Goal: Information Seeking & Learning: Find specific fact

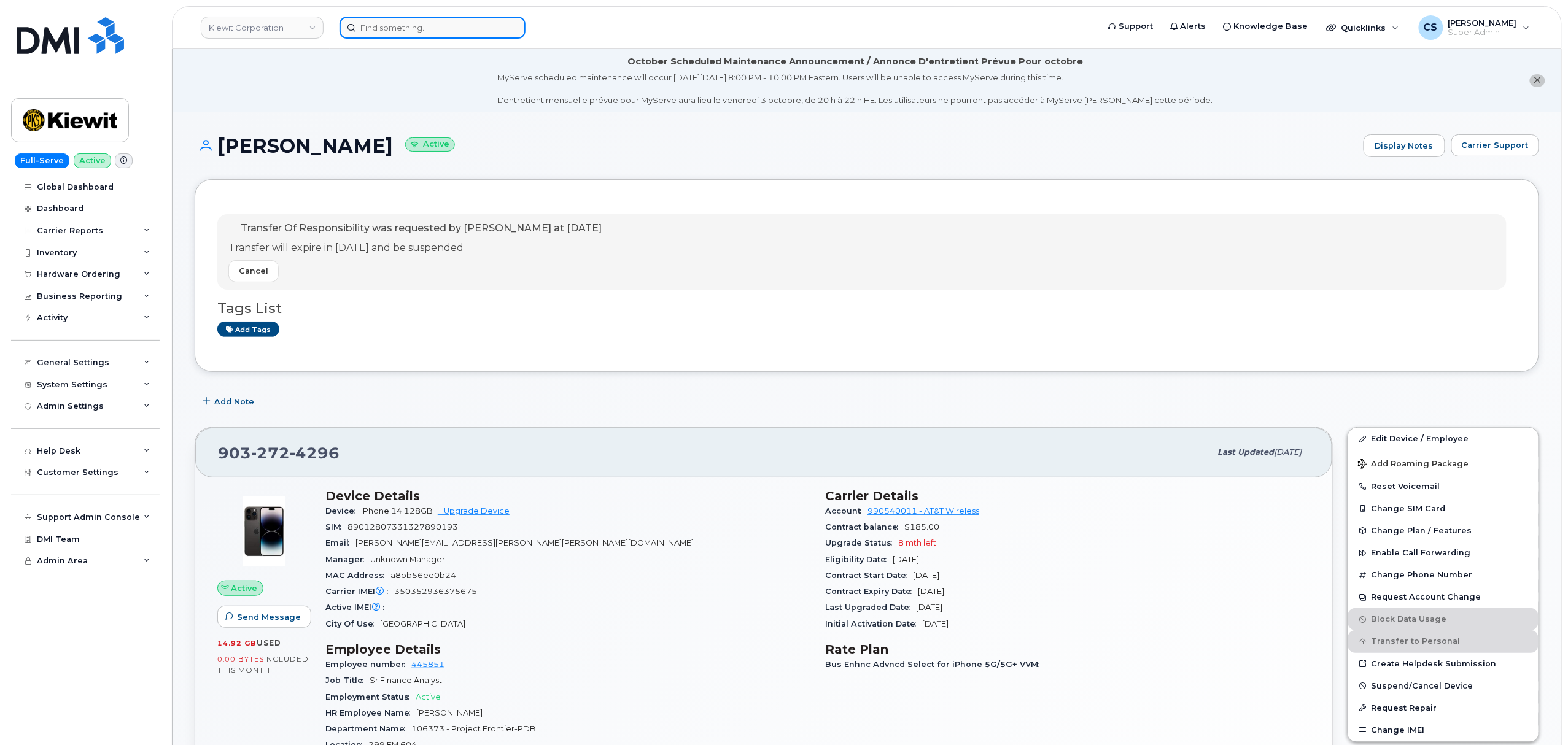
click at [425, 21] on input at bounding box center [432, 28] width 186 height 22
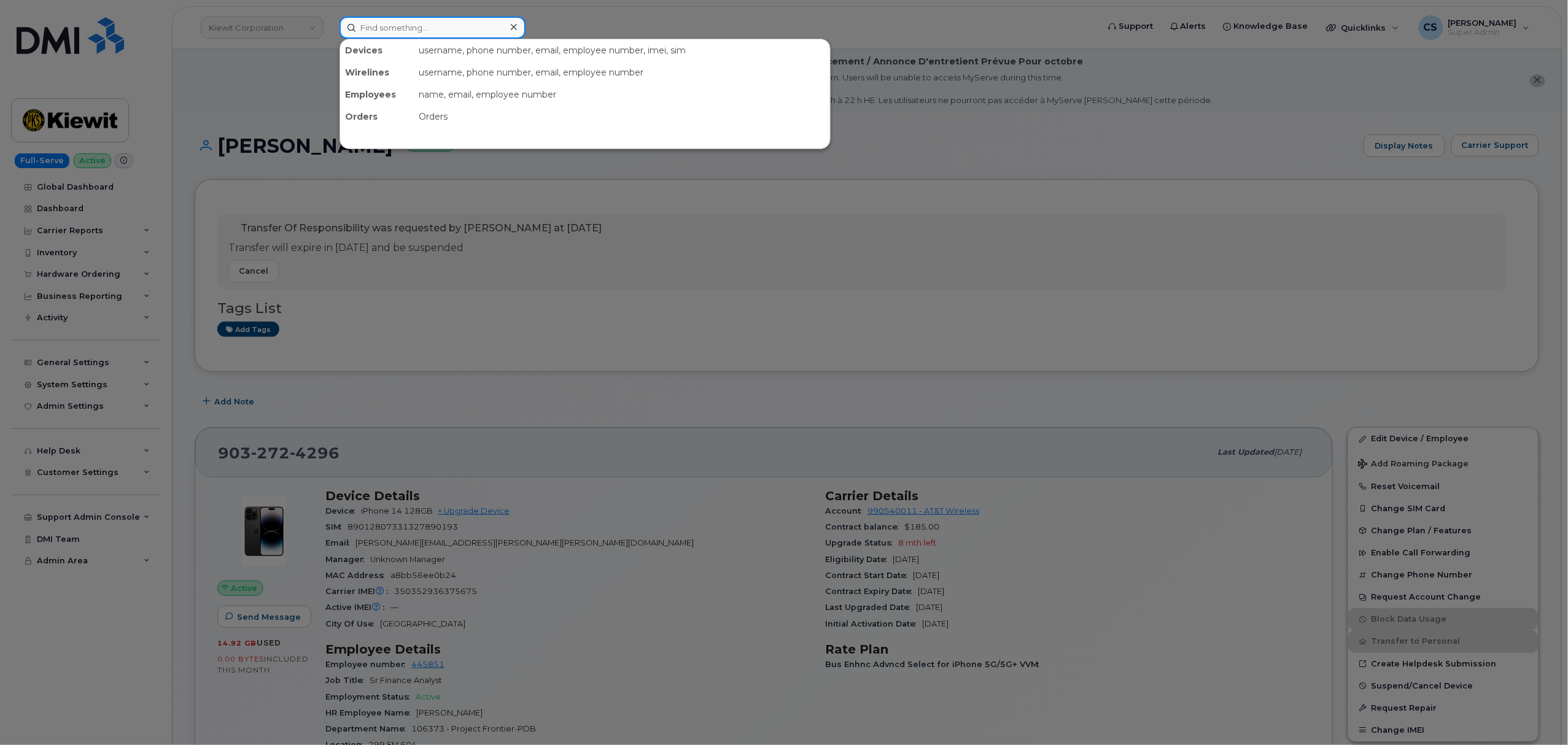
paste input "302135"
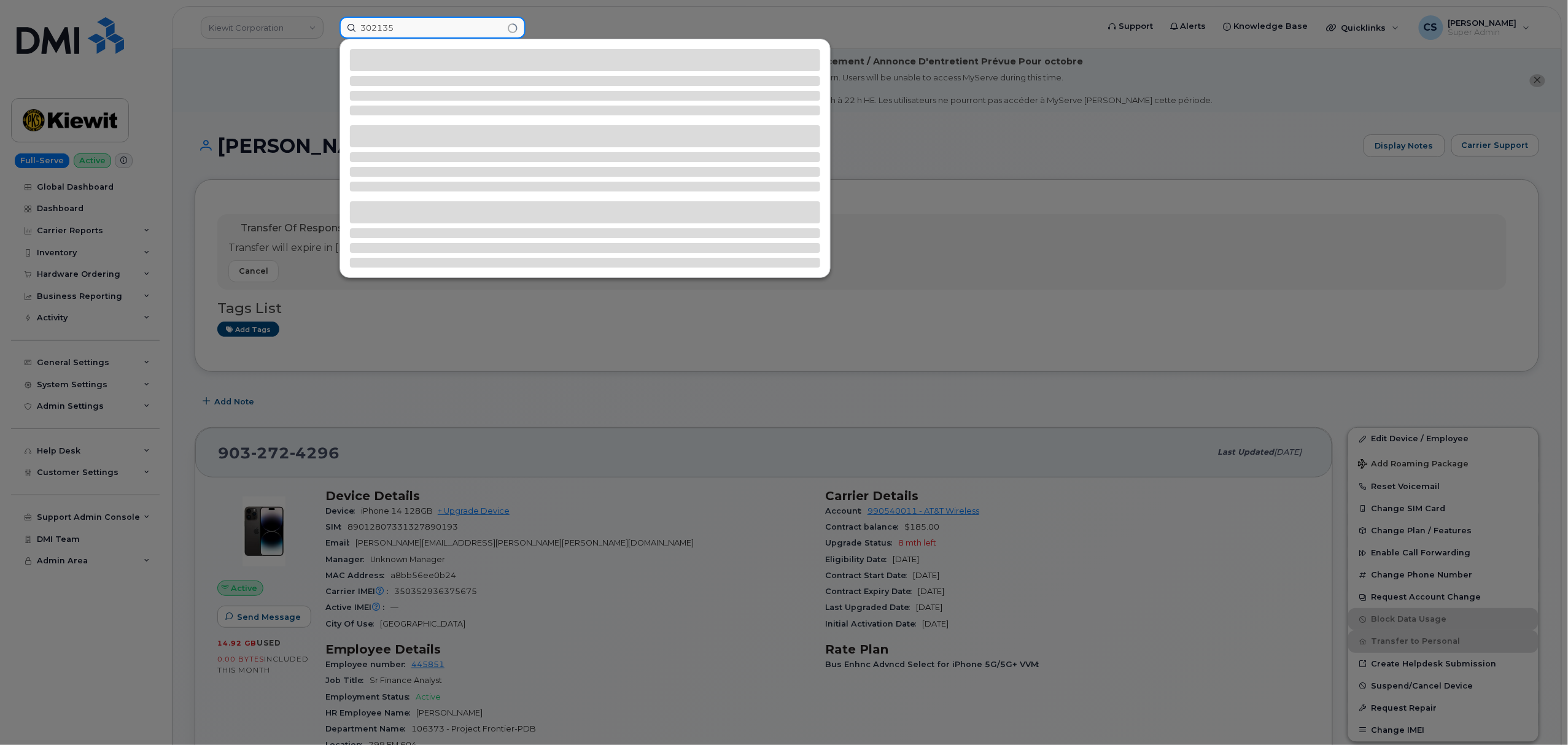
type input "302135"
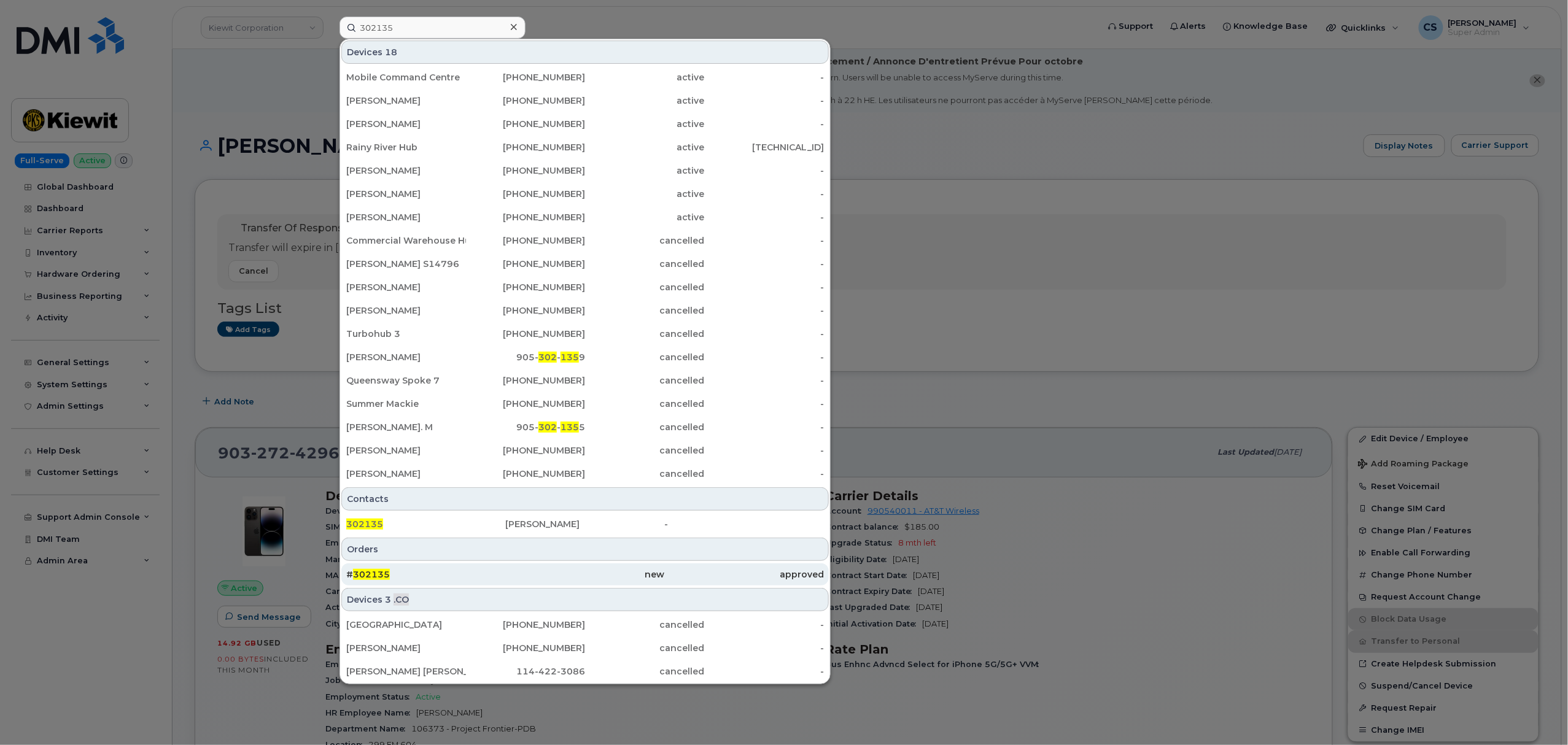
click at [364, 578] on span "302135" at bounding box center [372, 574] width 37 height 11
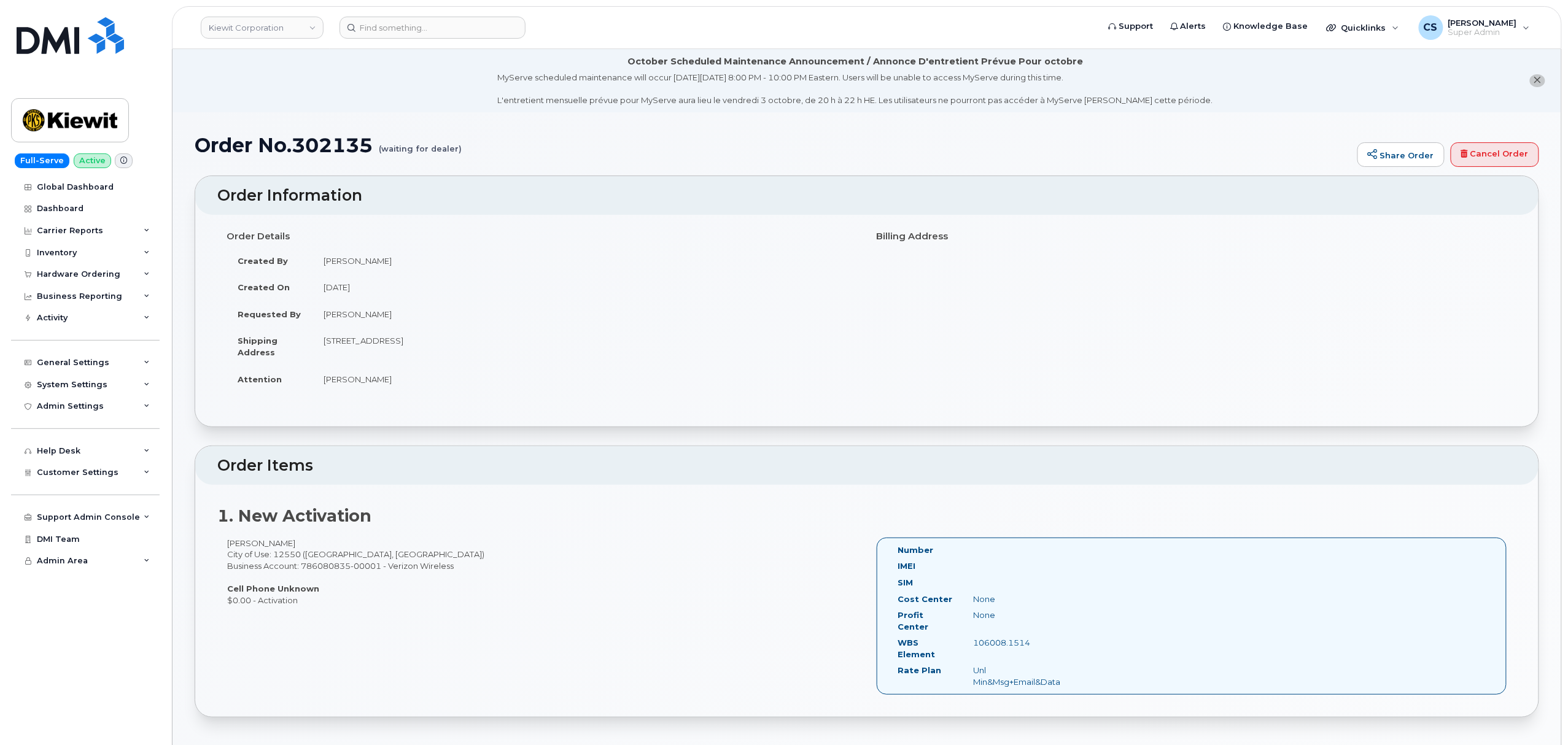
click at [879, 425] on div "Order Details Created By [PERSON_NAME] Created On [DATE] Requested By [PERSON_N…" at bounding box center [867, 320] width 1343 height 211
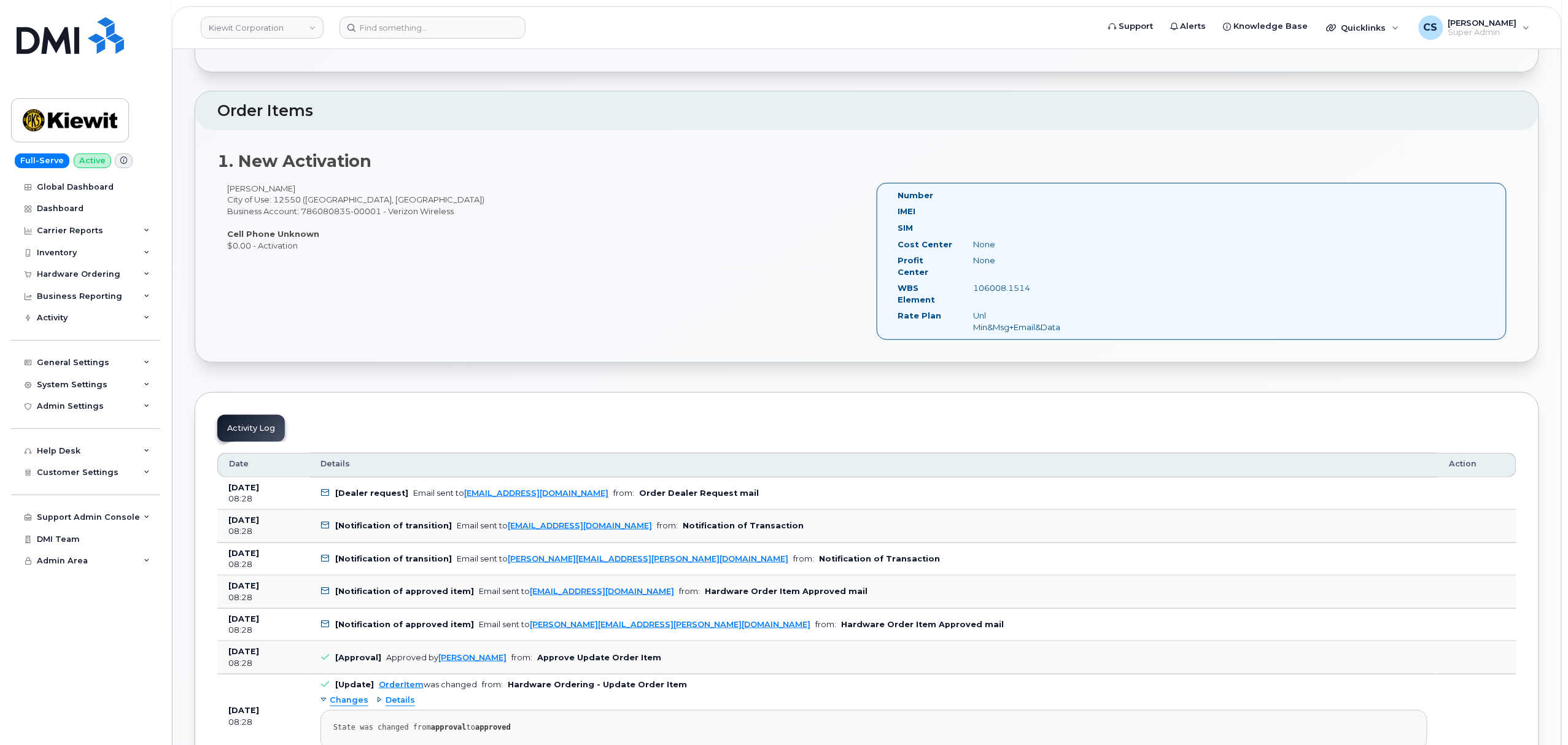
scroll to position [327, 0]
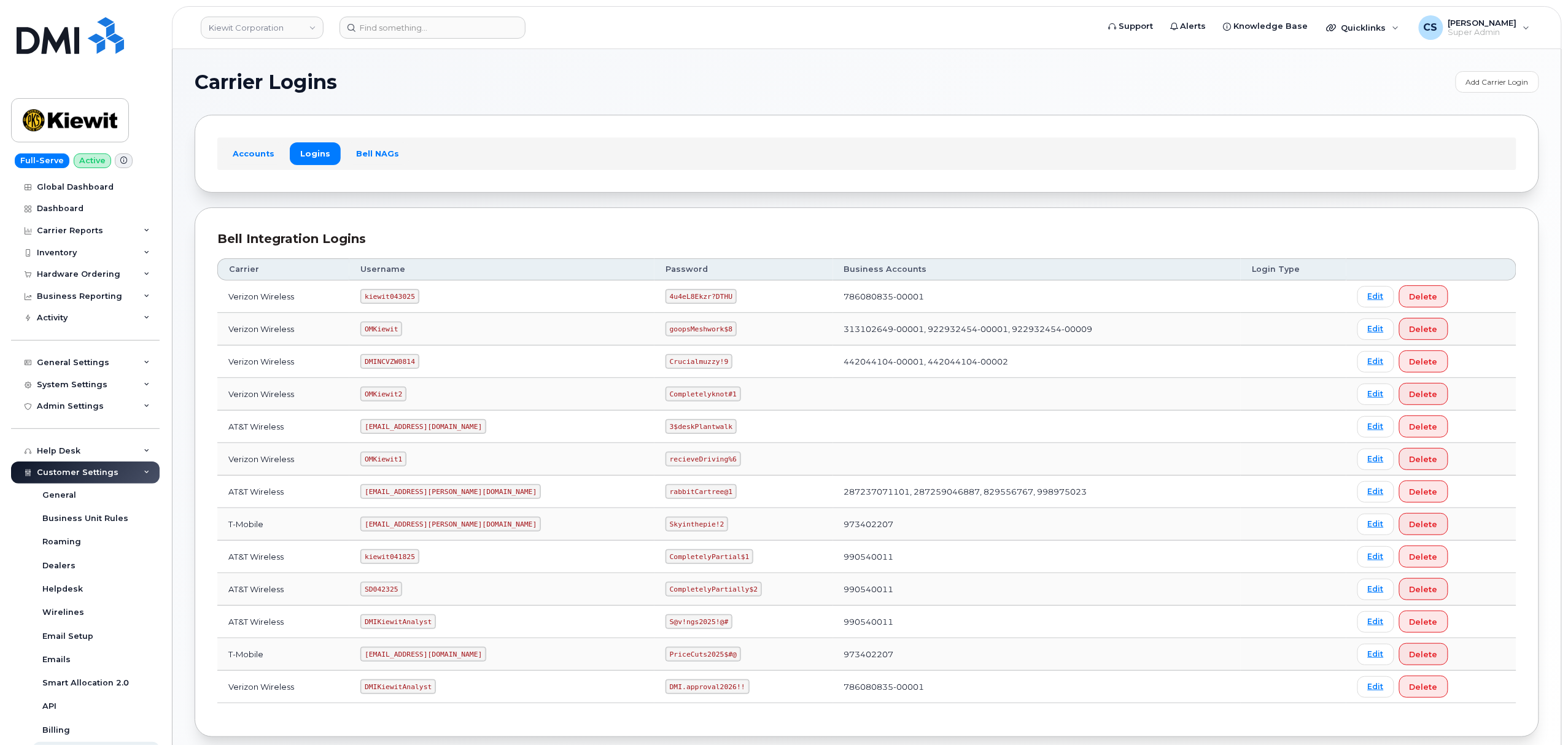
click at [408, 298] on code "kiewit043025" at bounding box center [389, 296] width 58 height 14
copy code "kiewit043025"
click at [666, 293] on code "4u4eL8Ekzr?DTHU" at bounding box center [701, 296] width 71 height 14
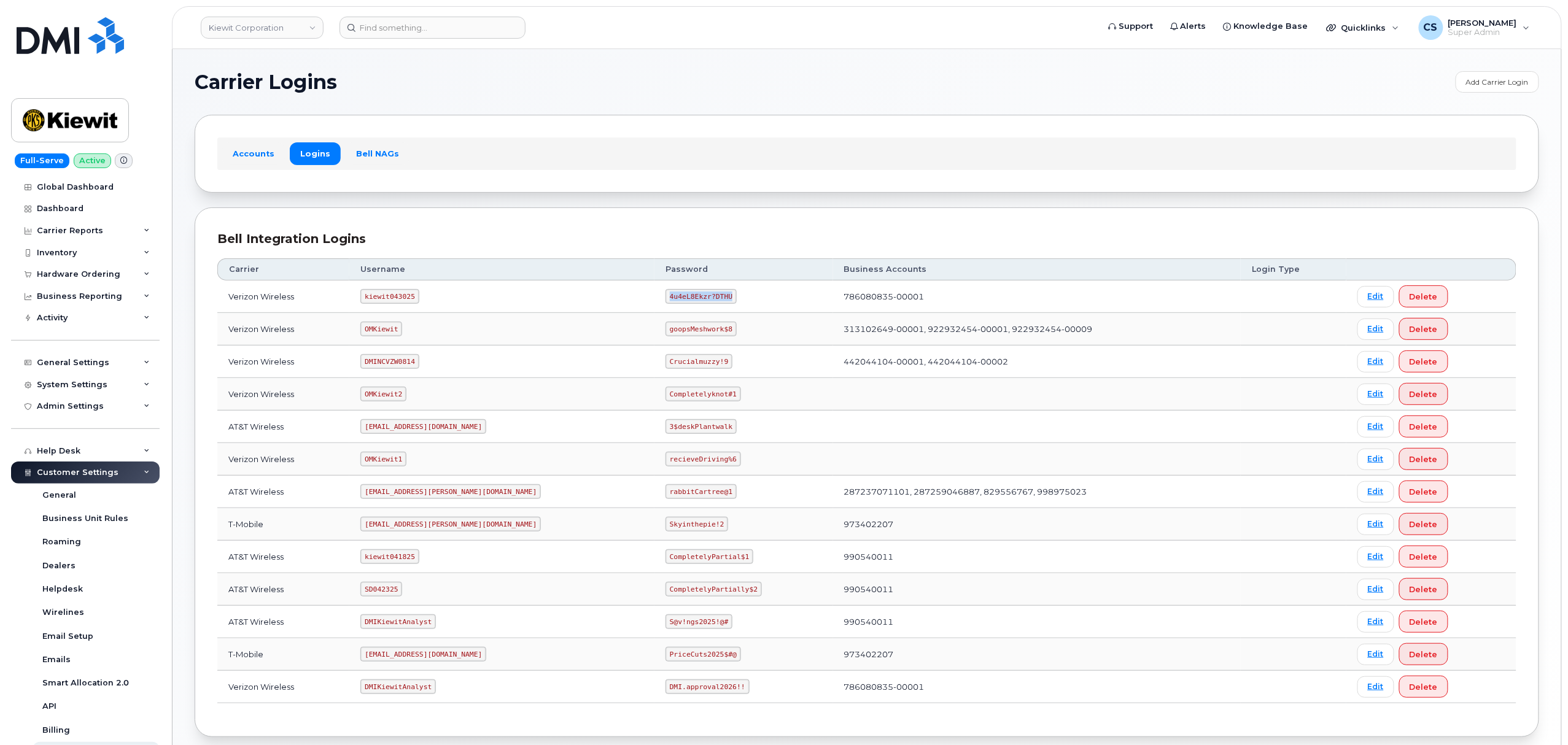
click at [666, 293] on code "4u4eL8Ekzr?DTHU" at bounding box center [701, 296] width 71 height 14
copy code "4u4eL8Ekzr?DTHU"
click at [398, 331] on code "OMKiewit" at bounding box center [381, 329] width 42 height 14
copy code "OMKiewit"
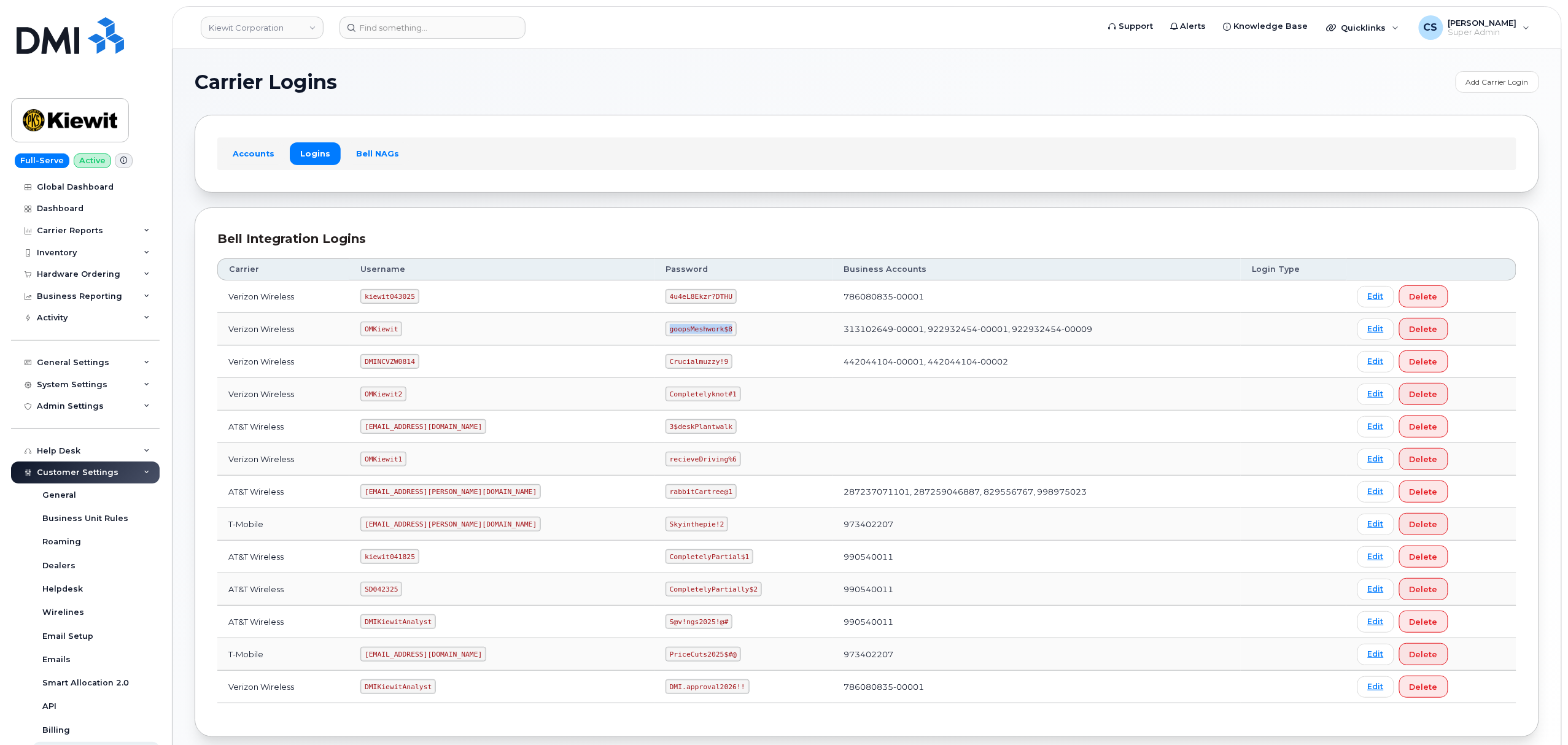
drag, startPoint x: 669, startPoint y: 332, endPoint x: 611, endPoint y: 330, distance: 58.0
click at [666, 330] on code "goopsMeshwork$8" at bounding box center [701, 329] width 71 height 14
copy code "goopsMeshwork$8"
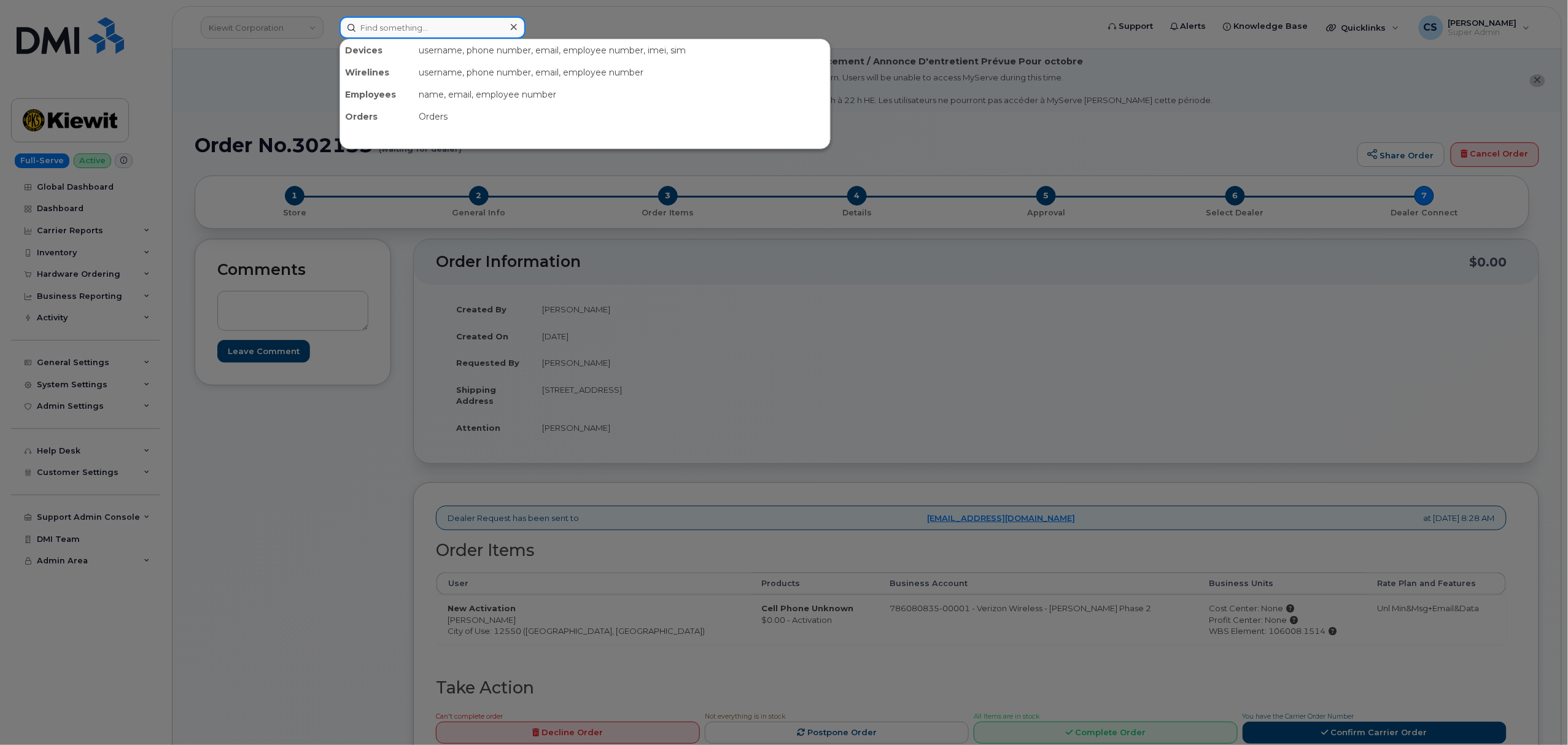
click at [402, 30] on input at bounding box center [432, 28] width 186 height 22
paste input "(848) 384-1043"
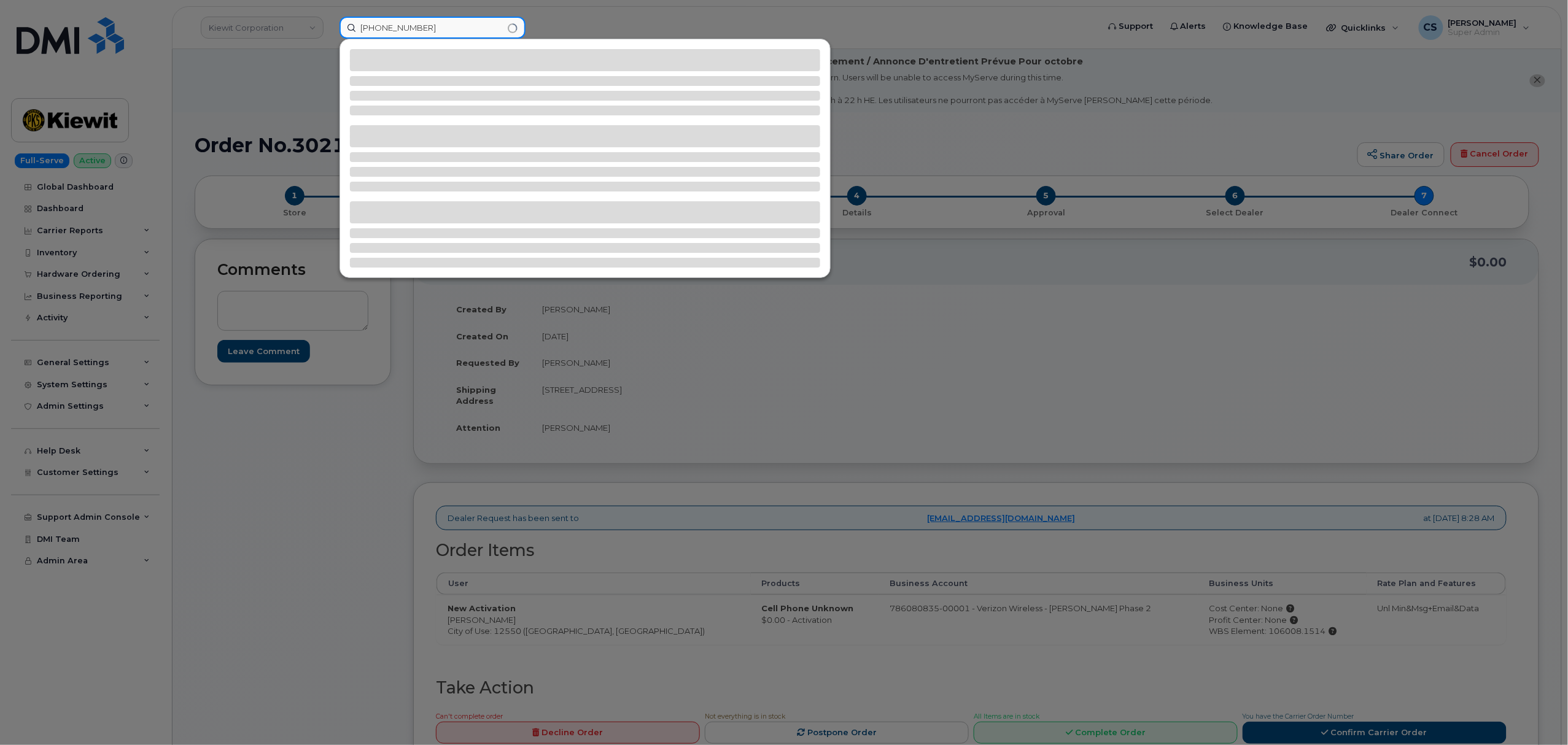
type input "(848) 384-1043"
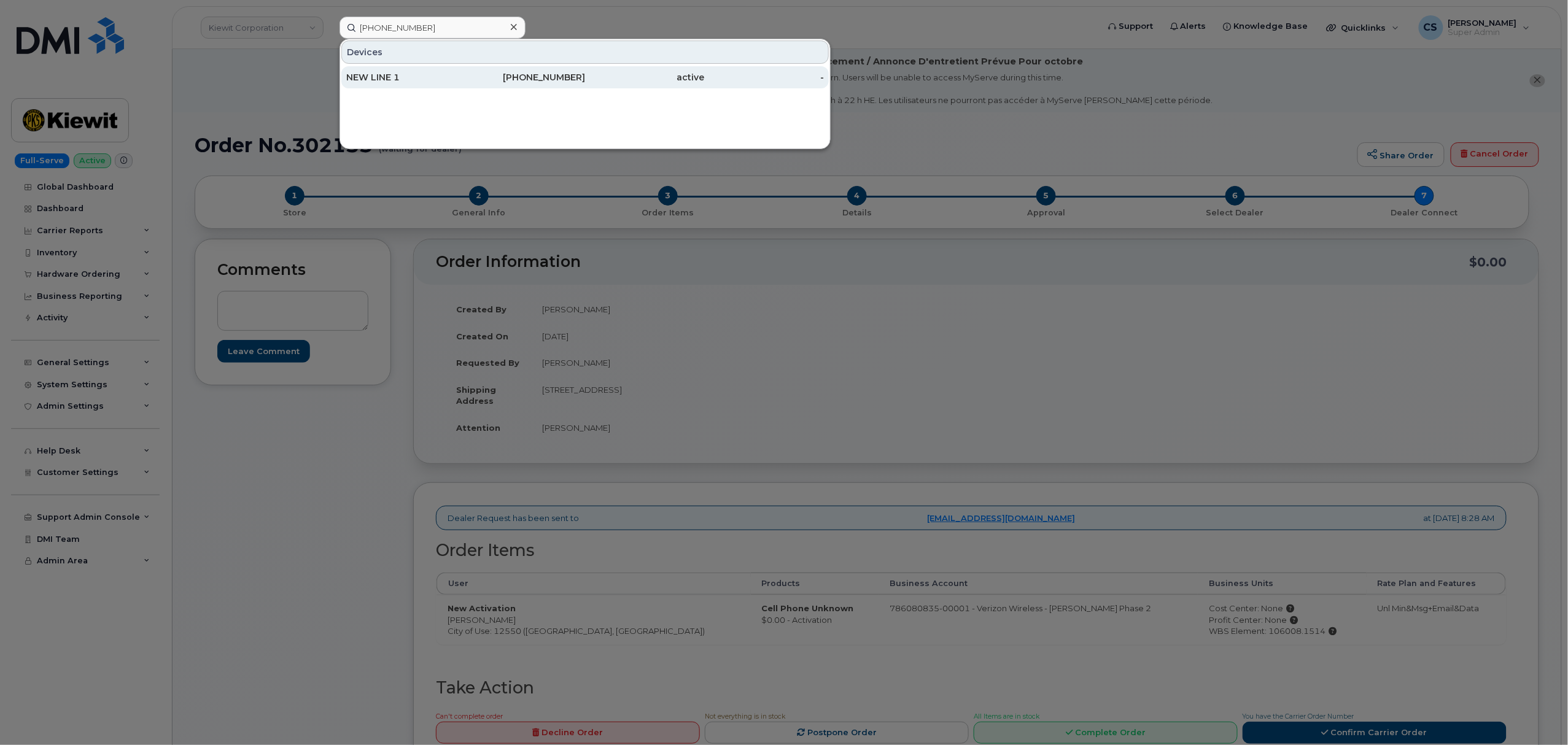
click at [533, 77] on div "848-384-1043" at bounding box center [526, 77] width 120 height 12
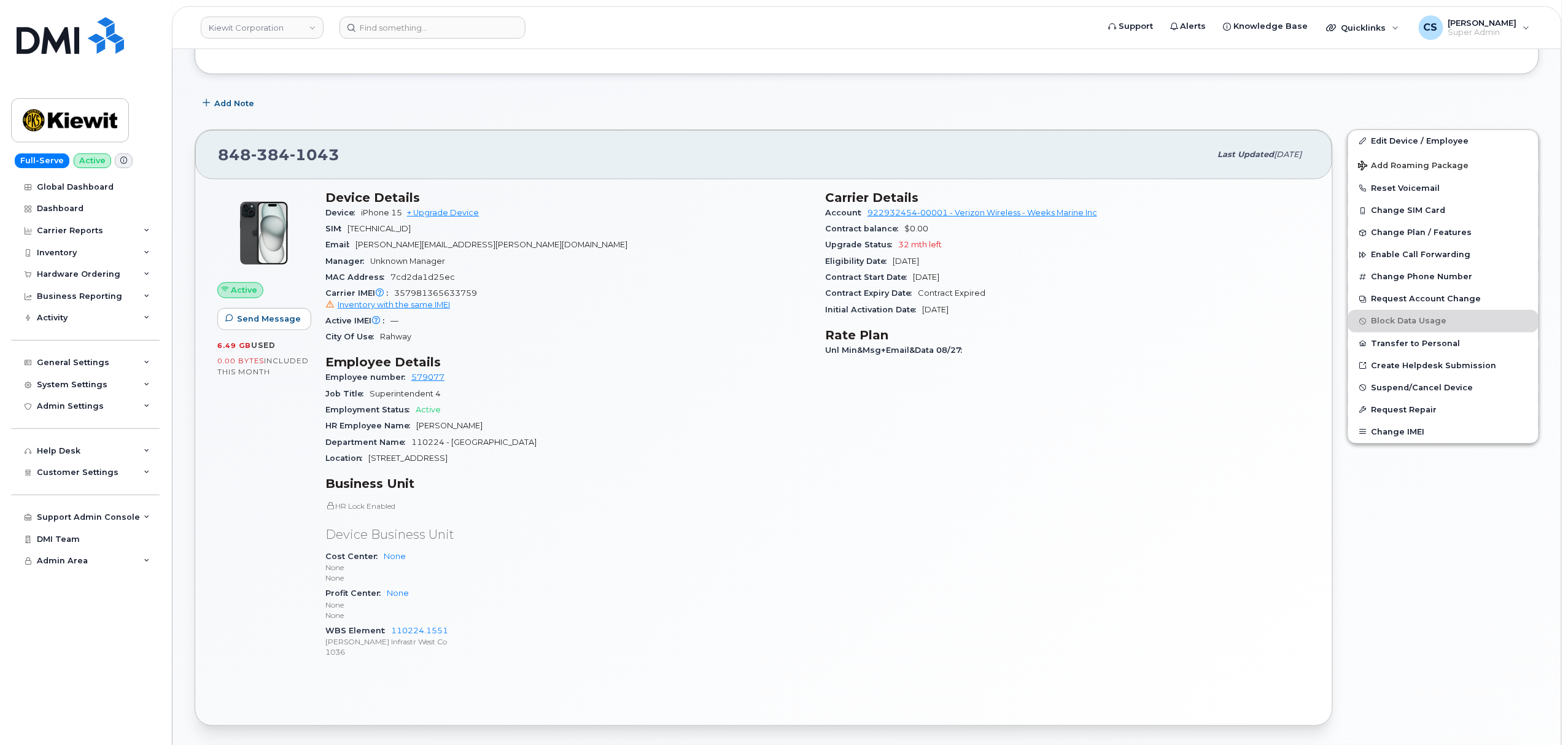
scroll to position [245, 0]
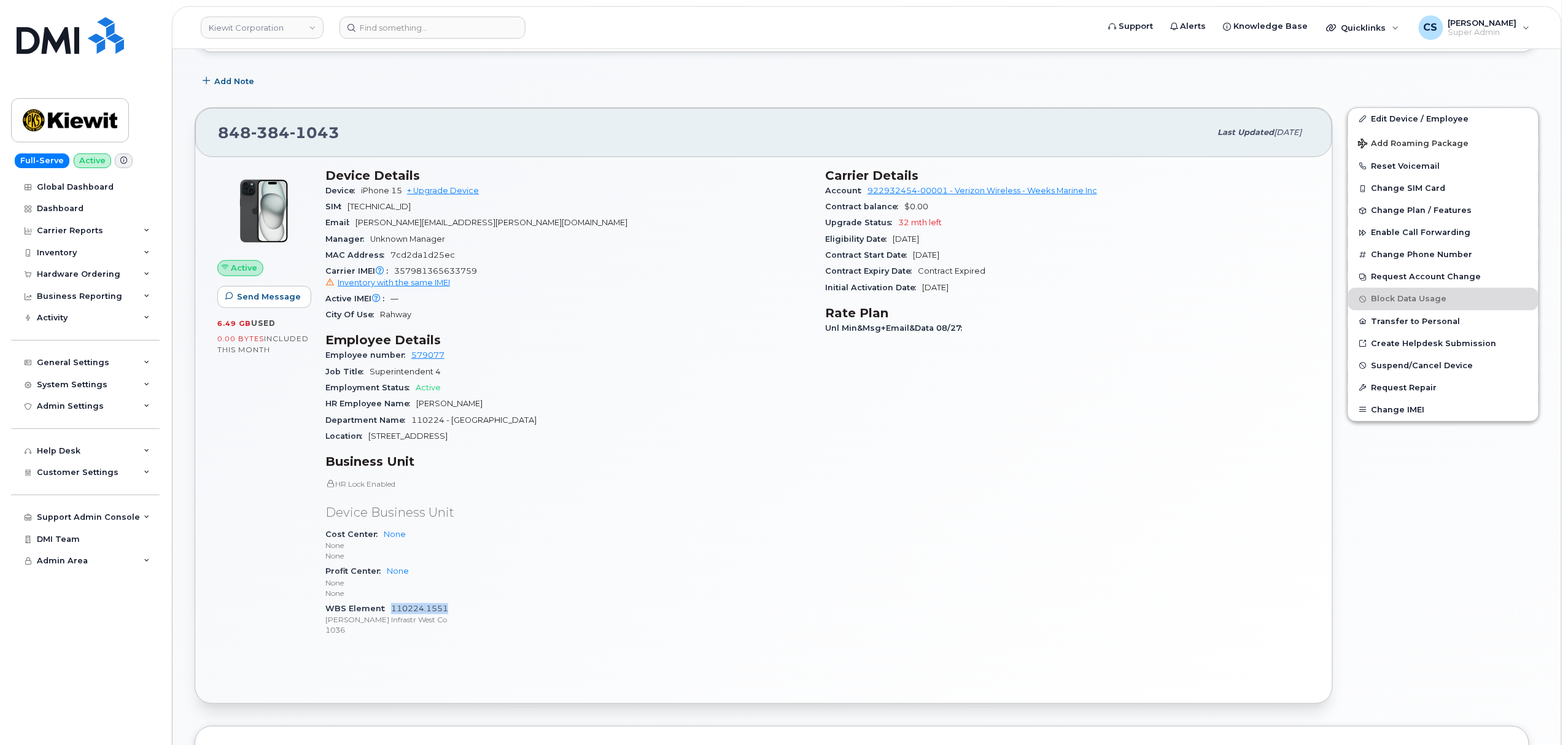
drag, startPoint x: 450, startPoint y: 610, endPoint x: 391, endPoint y: 611, distance: 59.0
click at [391, 611] on div "WBS Element 110224.1551 [PERSON_NAME] Infrastr West Co 1036" at bounding box center [568, 620] width 485 height 37
copy link "110224.1551"
drag, startPoint x: 418, startPoint y: 405, endPoint x: 481, endPoint y: 410, distance: 63.2
click at [481, 410] on div "HR Employee Name [PERSON_NAME]" at bounding box center [568, 404] width 485 height 16
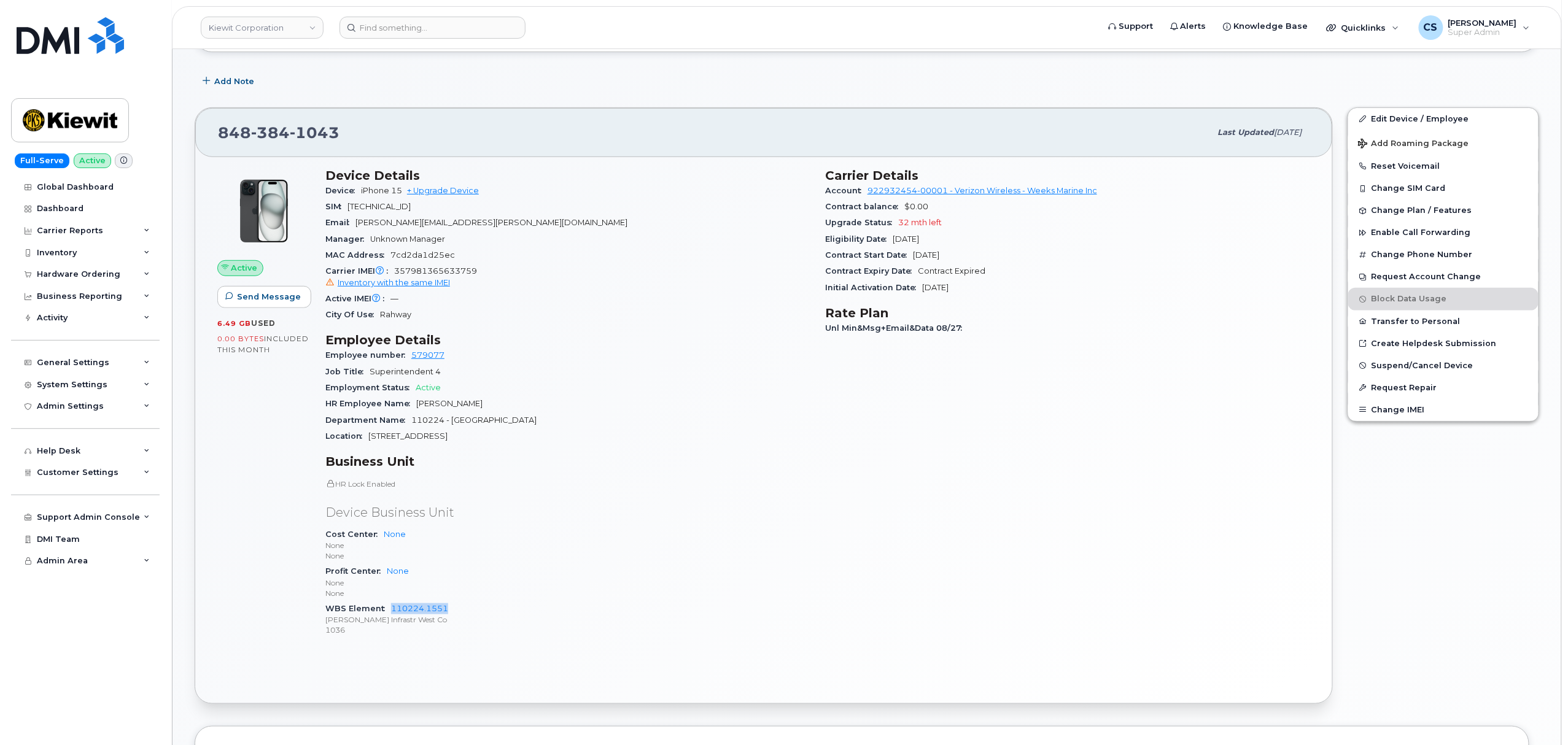
copy span "[PERSON_NAME]"
